Goal: Navigation & Orientation: Understand site structure

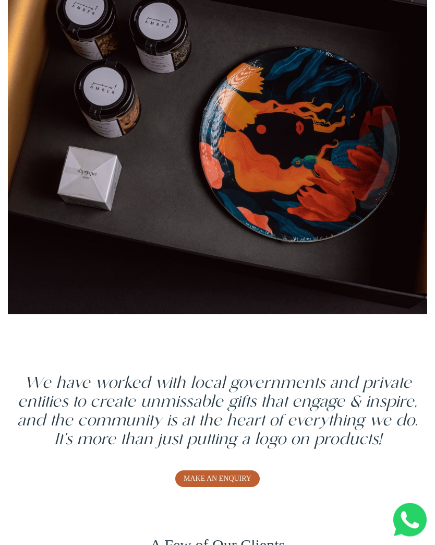
scroll to position [315, 0]
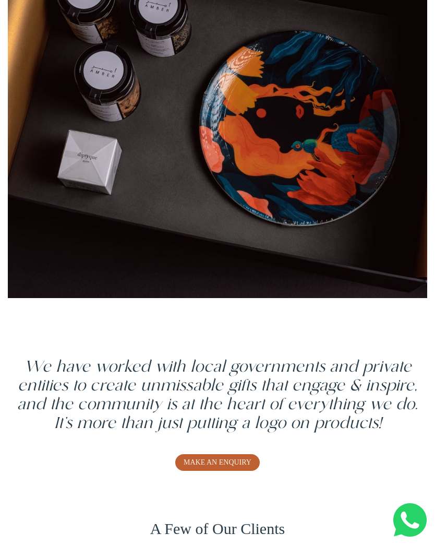
click at [231, 470] on link "MAKE AN ENQUIRY" at bounding box center [217, 462] width 85 height 17
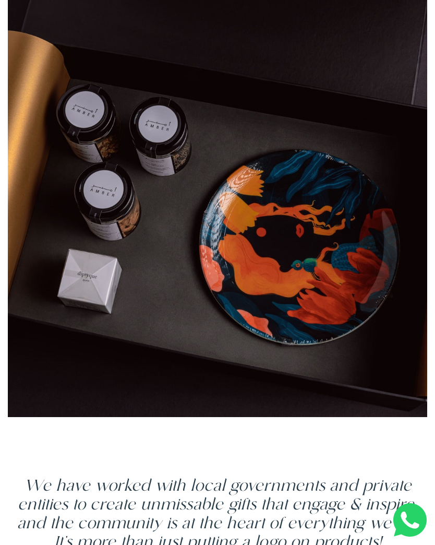
scroll to position [0, 0]
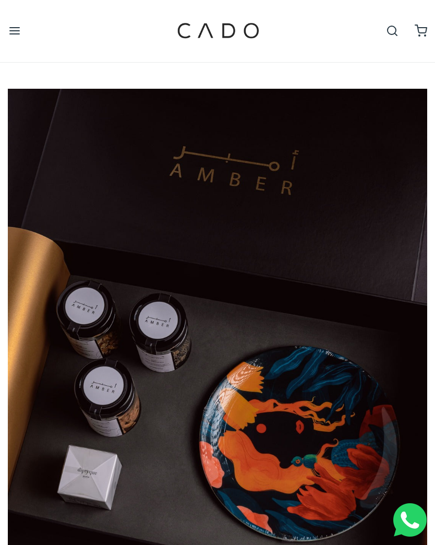
click at [15, 26] on icon "Open navigation" at bounding box center [14, 31] width 13 height 13
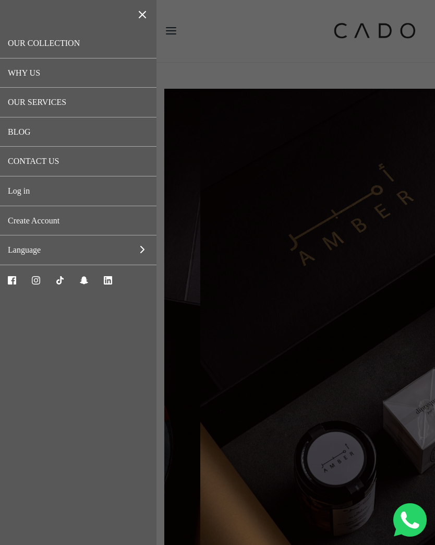
scroll to position [0, 420]
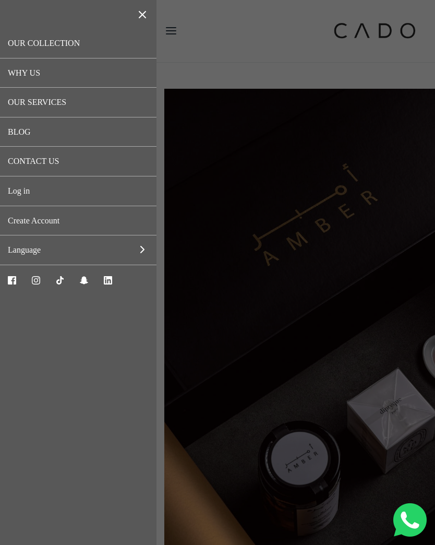
click at [99, 102] on link "OUR SERVICES" at bounding box center [78, 103] width 157 height 30
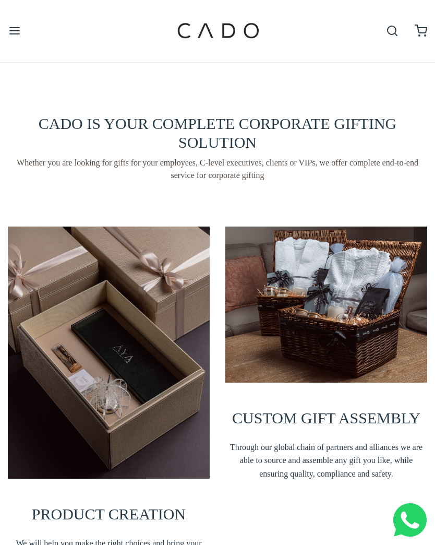
click at [6, 30] on button "Open navigation" at bounding box center [14, 31] width 29 height 29
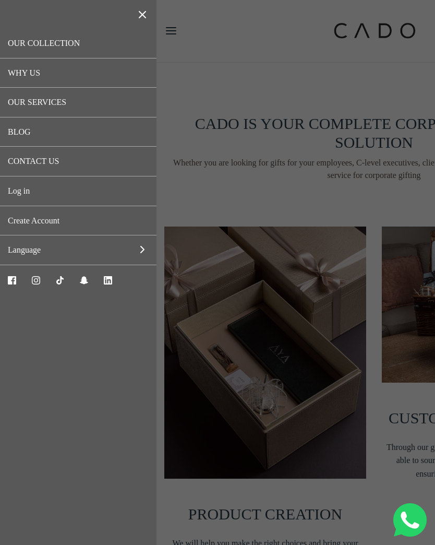
click at [93, 45] on link "OUR COLLECTION" at bounding box center [78, 44] width 157 height 30
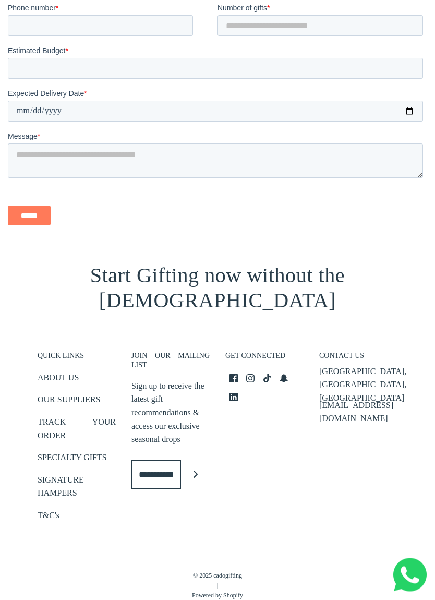
scroll to position [978, 0]
click at [84, 393] on link "OUR SUPPLIERS" at bounding box center [69, 401] width 63 height 17
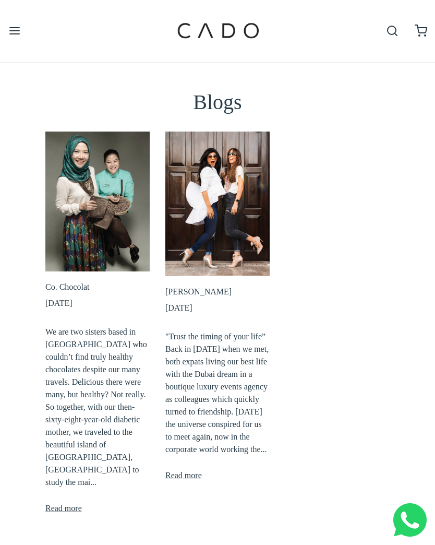
click at [14, 28] on line "Open navigation" at bounding box center [14, 28] width 9 height 0
